Goal: Transaction & Acquisition: Purchase product/service

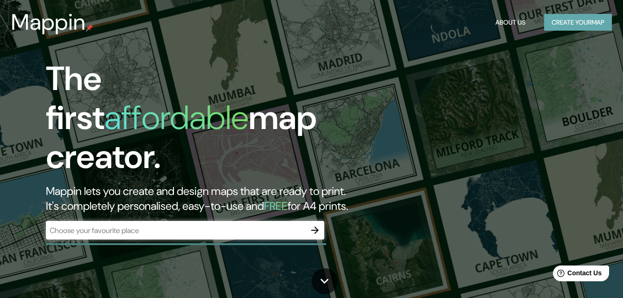
click at [557, 18] on button "Create your map" at bounding box center [578, 22] width 68 height 17
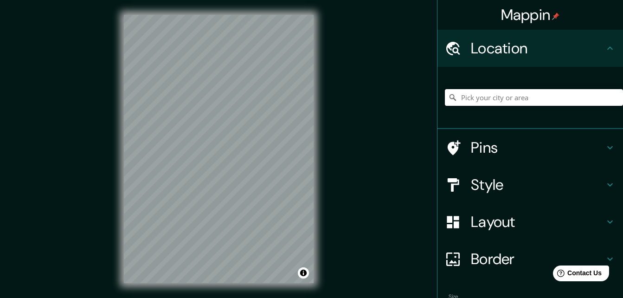
click at [476, 99] on input "Pick your city or area" at bounding box center [534, 97] width 178 height 17
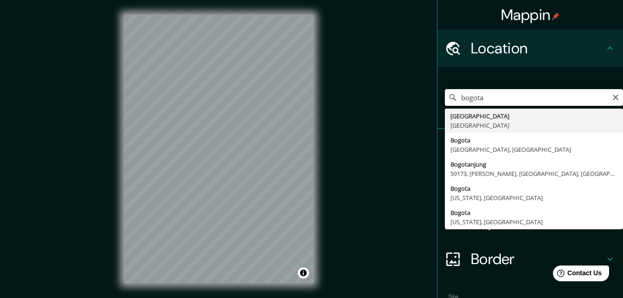
type input "[GEOGRAPHIC_DATA], [GEOGRAPHIC_DATA]"
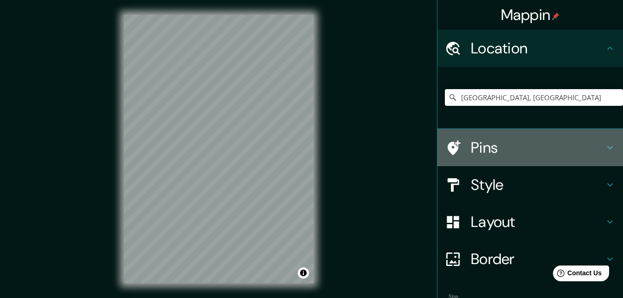
click at [528, 147] on h4 "Pins" at bounding box center [538, 147] width 134 height 19
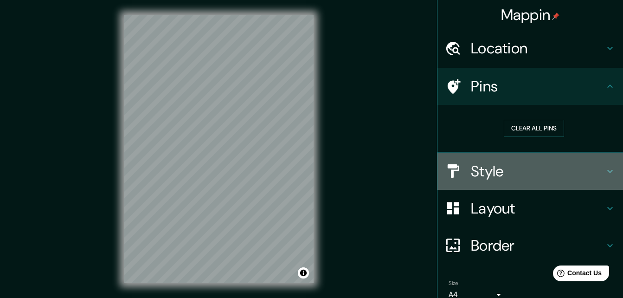
click at [595, 173] on h4 "Style" at bounding box center [538, 171] width 134 height 19
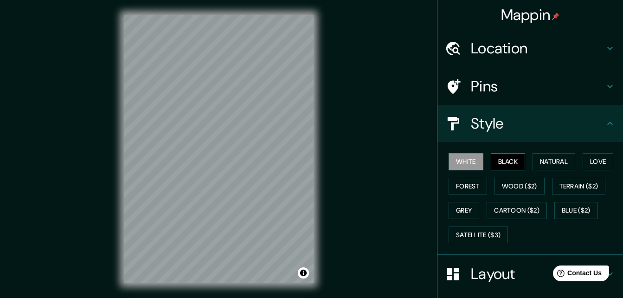
click at [509, 164] on button "Black" at bounding box center [507, 161] width 35 height 17
click at [533, 160] on button "Natural" at bounding box center [553, 161] width 43 height 17
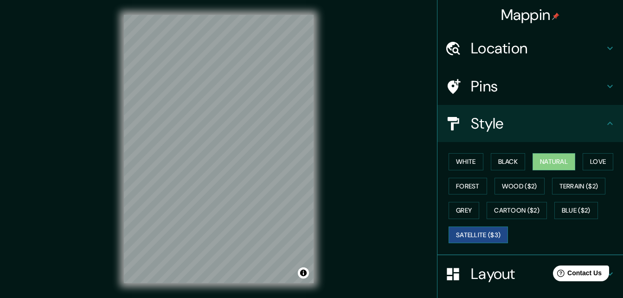
scroll to position [109, 0]
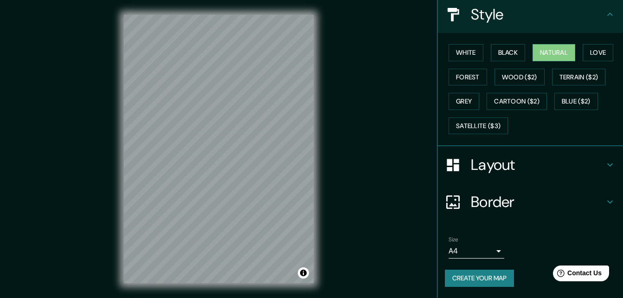
click at [479, 275] on button "Create your map" at bounding box center [479, 277] width 69 height 17
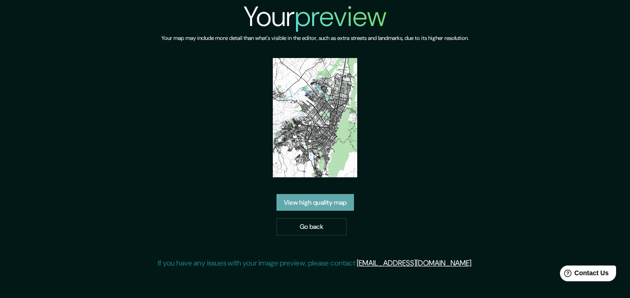
click at [325, 203] on link "View high quality map" at bounding box center [314, 202] width 77 height 17
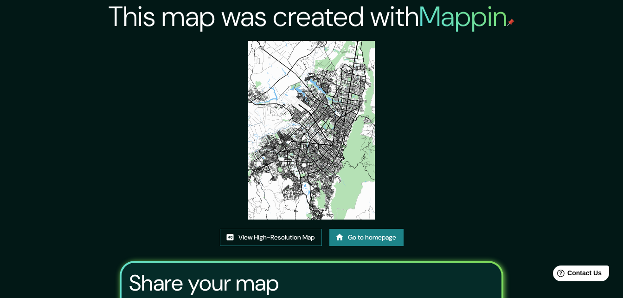
click at [311, 236] on link "View High-Resolution Map" at bounding box center [271, 237] width 102 height 17
click at [364, 240] on link "Go to homepage" at bounding box center [366, 237] width 74 height 17
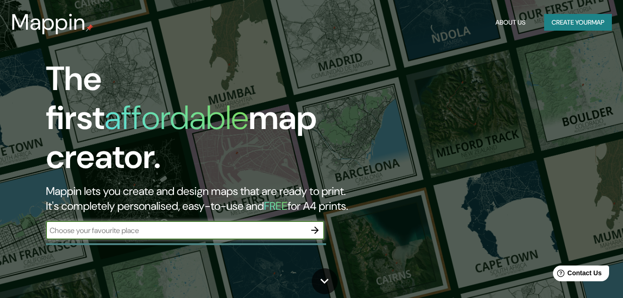
click at [574, 24] on button "Create your map" at bounding box center [578, 22] width 68 height 17
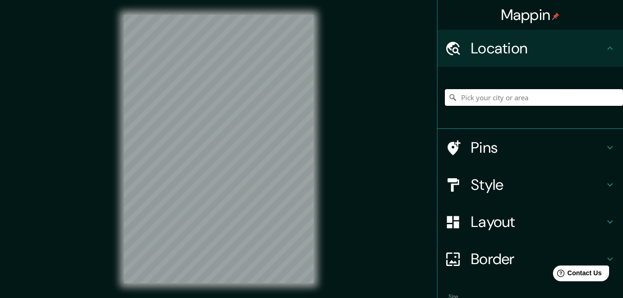
click at [509, 99] on input "Pick your city or area" at bounding box center [534, 97] width 178 height 17
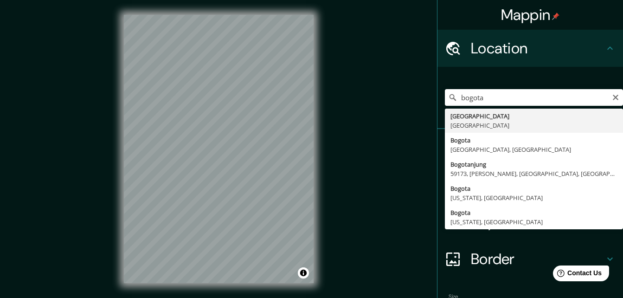
type input "[GEOGRAPHIC_DATA], [GEOGRAPHIC_DATA]"
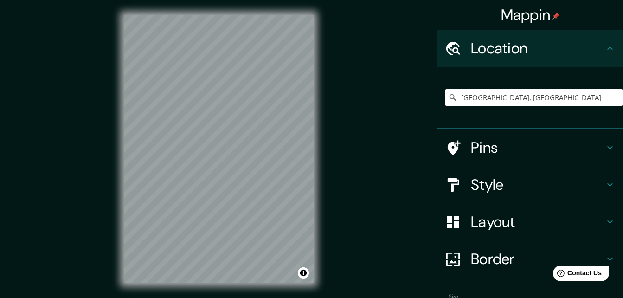
scroll to position [15, 0]
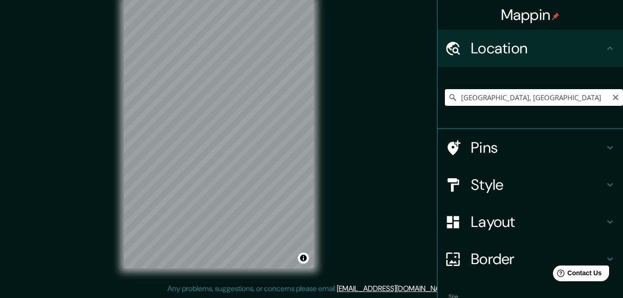
click at [484, 98] on input "[GEOGRAPHIC_DATA], [GEOGRAPHIC_DATA]" at bounding box center [534, 97] width 178 height 17
drag, startPoint x: 516, startPoint y: 103, endPoint x: 449, endPoint y: 114, distance: 68.1
click at [449, 114] on div "[GEOGRAPHIC_DATA], [GEOGRAPHIC_DATA]" at bounding box center [534, 97] width 178 height 46
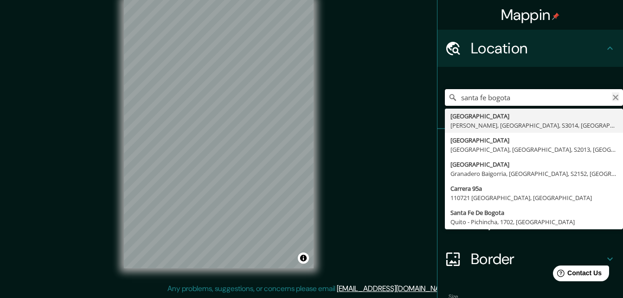
type input "santa fe bogota"
click at [612, 99] on icon "Clear" at bounding box center [615, 98] width 6 height 6
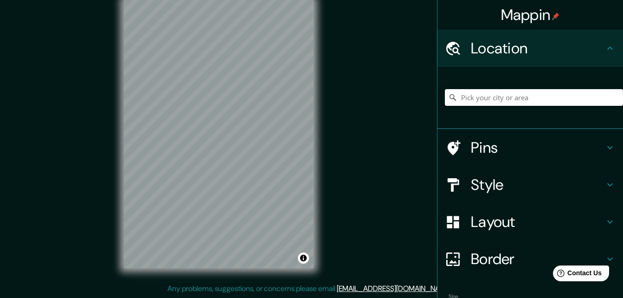
click at [496, 179] on h4 "Style" at bounding box center [538, 184] width 134 height 19
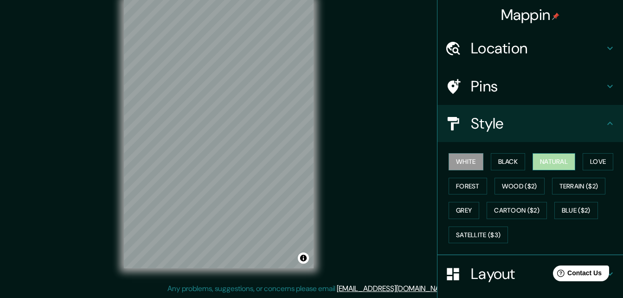
click at [539, 159] on button "Natural" at bounding box center [553, 161] width 43 height 17
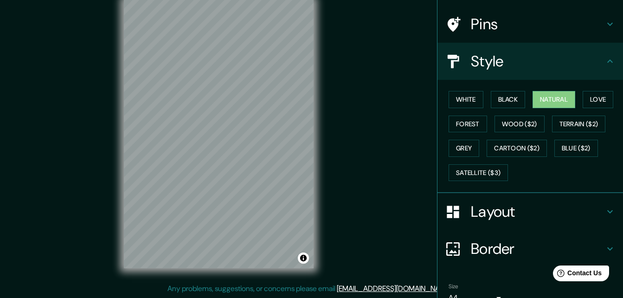
scroll to position [109, 0]
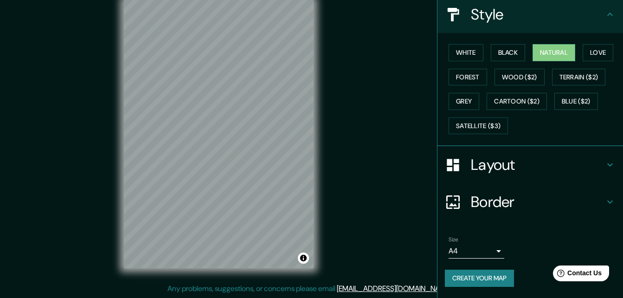
click at [478, 276] on button "Create your map" at bounding box center [479, 277] width 69 height 17
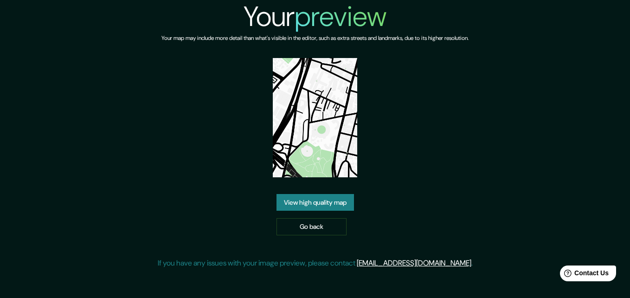
click at [297, 194] on link "View high quality map" at bounding box center [314, 202] width 77 height 17
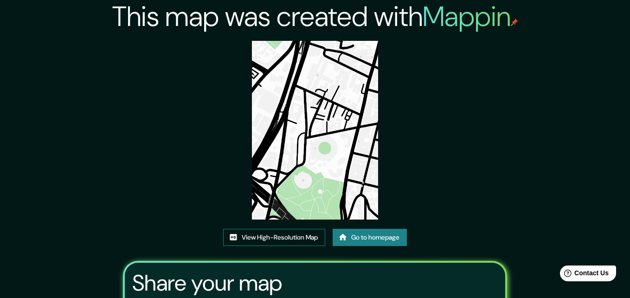
click at [300, 229] on link "View High-Resolution Map" at bounding box center [274, 237] width 102 height 17
